Goal: Answer question/provide support

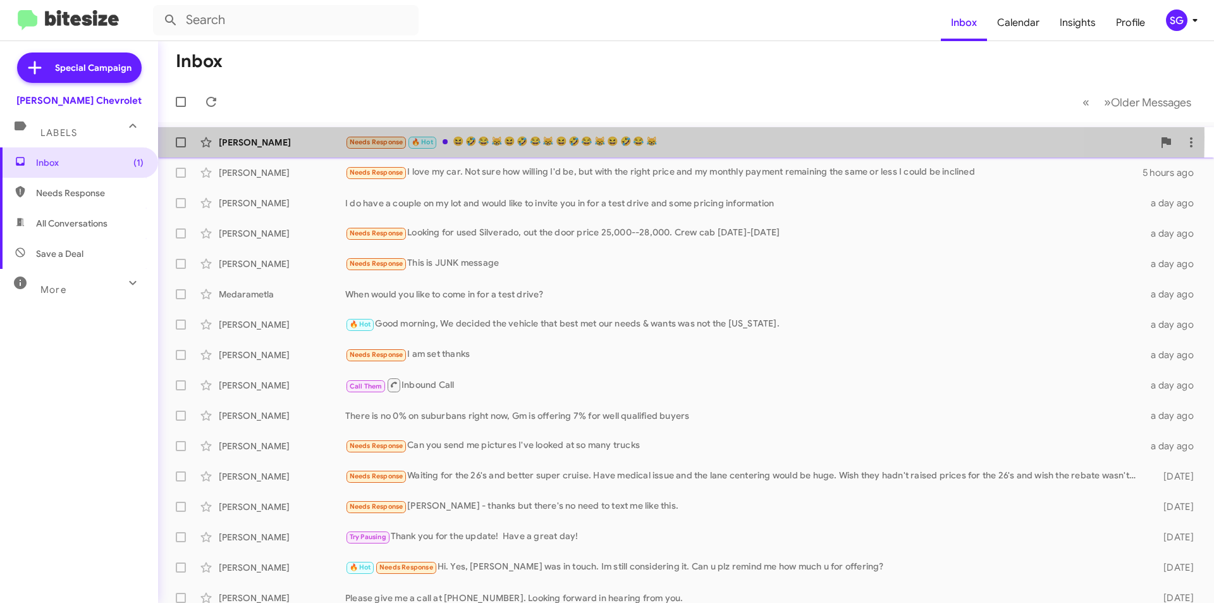
click at [502, 137] on div "Needs Response 🔥 Hot 😆 🤣 😂 😹 😆 🤣 😂 😹 😆 🤣 😂 😹 😆 🤣 😂 😹" at bounding box center [749, 142] width 808 height 15
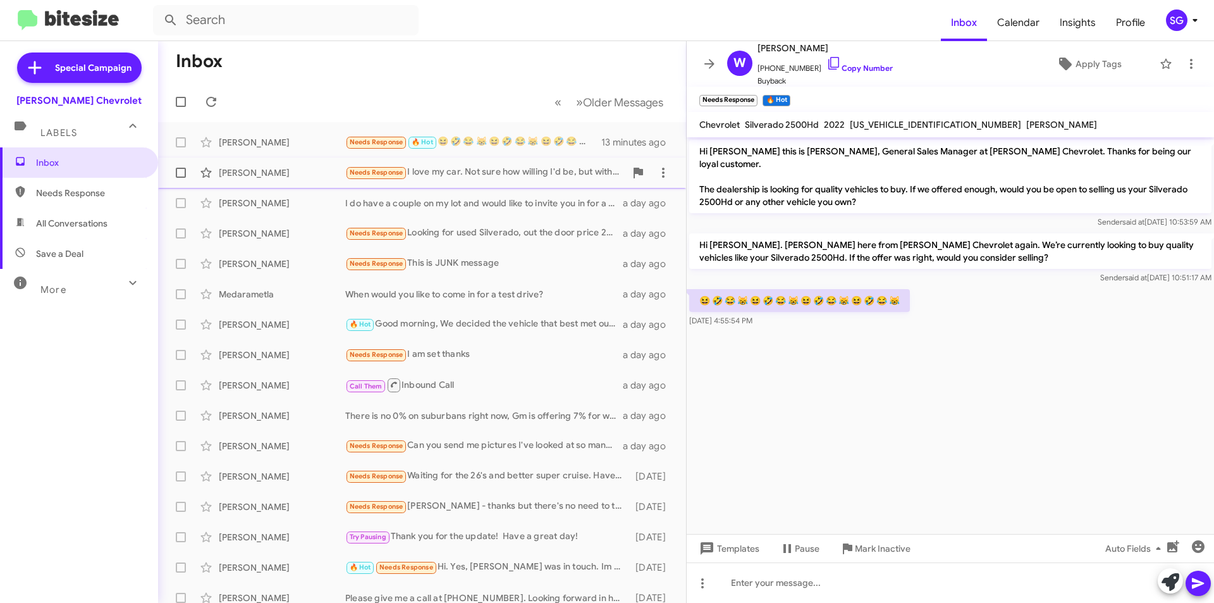
click at [434, 164] on div "[PERSON_NAME] Needs Response I love my car. Not sure how willing I'd be, but wi…" at bounding box center [422, 172] width 508 height 25
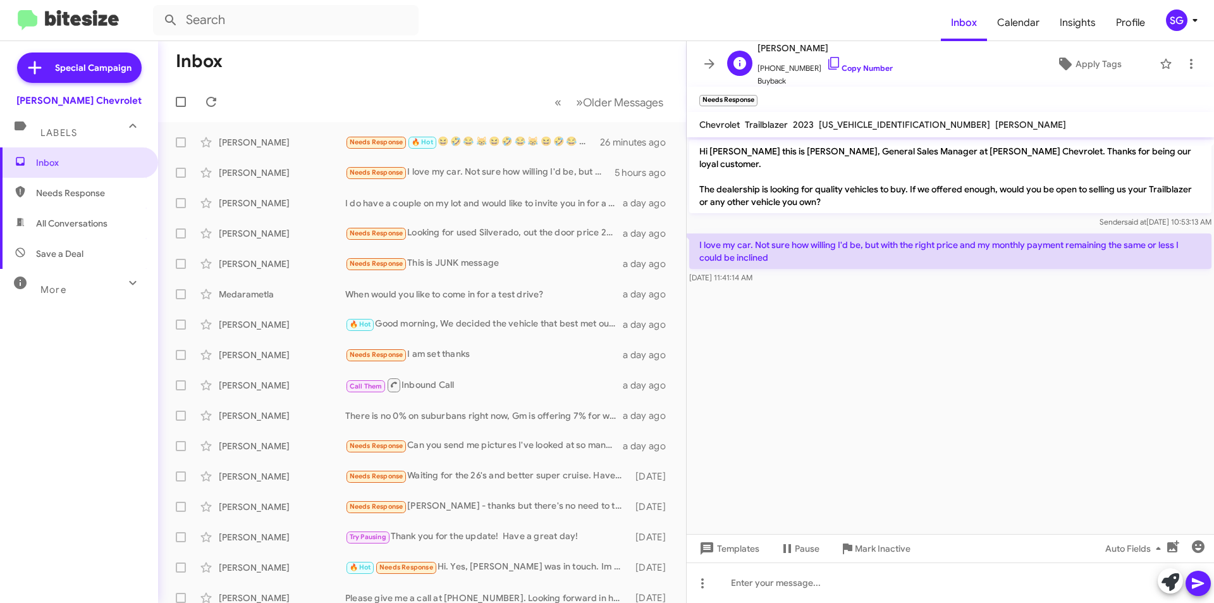
drag, startPoint x: 842, startPoint y: 44, endPoint x: 784, endPoint y: 48, distance: 58.3
click at [784, 48] on span "[PERSON_NAME]" at bounding box center [825, 47] width 135 height 15
click at [858, 45] on span "[PERSON_NAME]" at bounding box center [825, 47] width 135 height 15
click at [901, 77] on div "E [PERSON_NAME] [PHONE_NUMBER] Copy Number Buyback Apply Tags" at bounding box center [937, 63] width 431 height 47
click at [830, 271] on div "[DATE] 11:41:14 AM" at bounding box center [950, 277] width 522 height 13
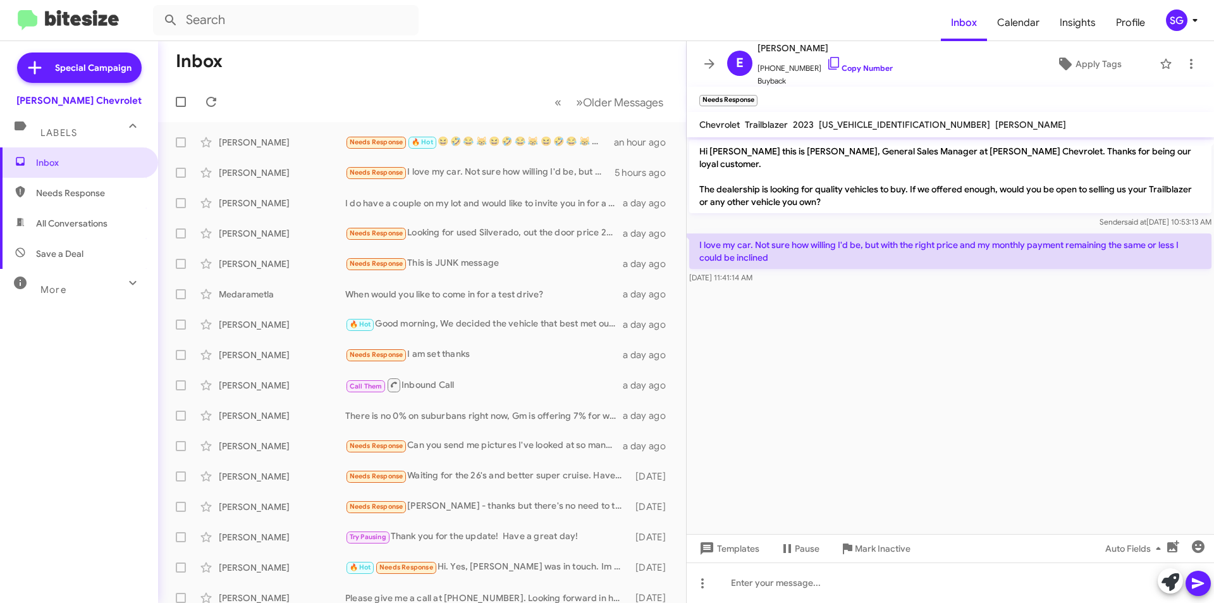
click at [499, 87] on mat-toolbar-row "« Previous » Next Older Messages" at bounding box center [422, 102] width 528 height 40
